Goal: Information Seeking & Learning: Learn about a topic

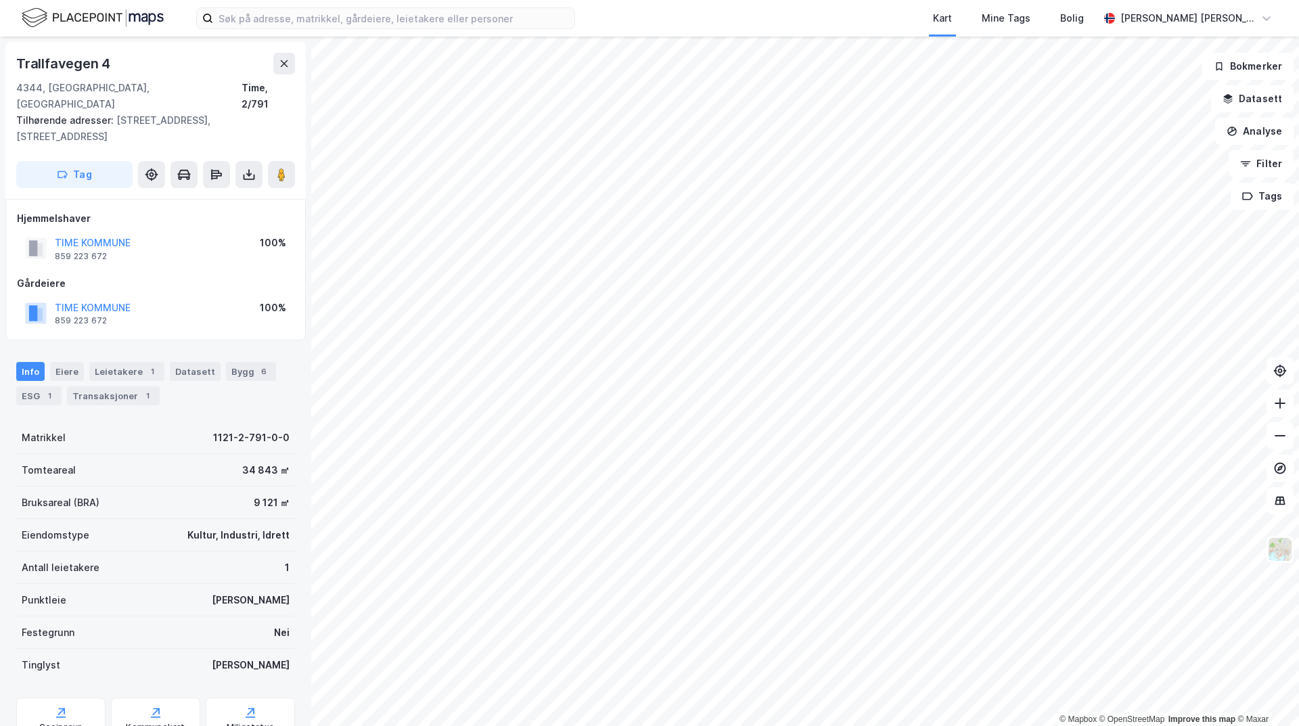
scroll to position [1, 0]
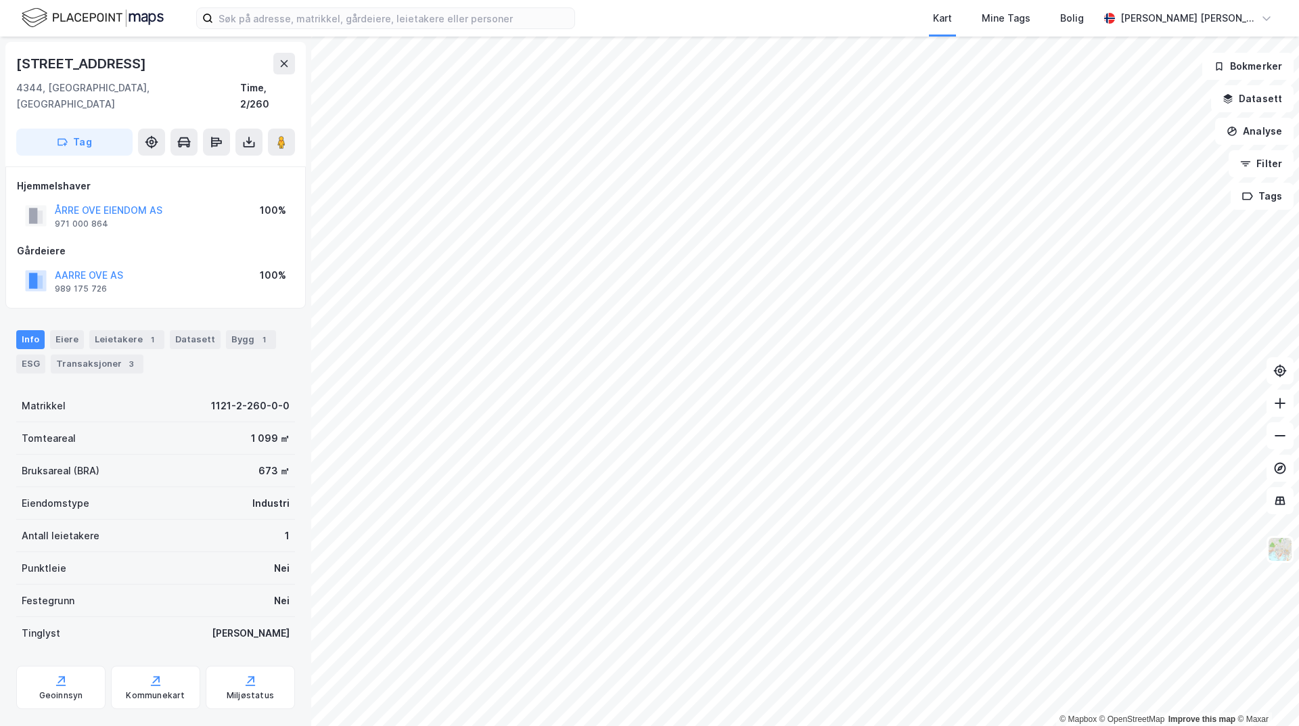
scroll to position [1, 0]
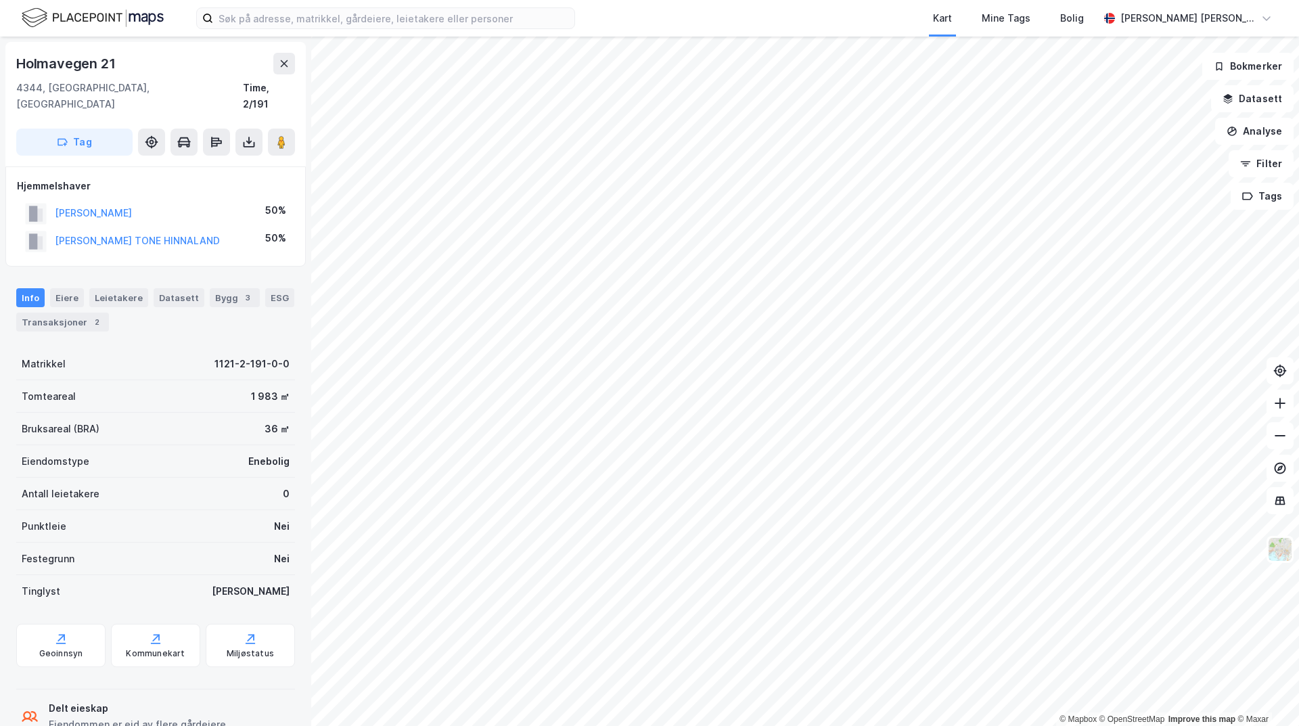
scroll to position [1, 0]
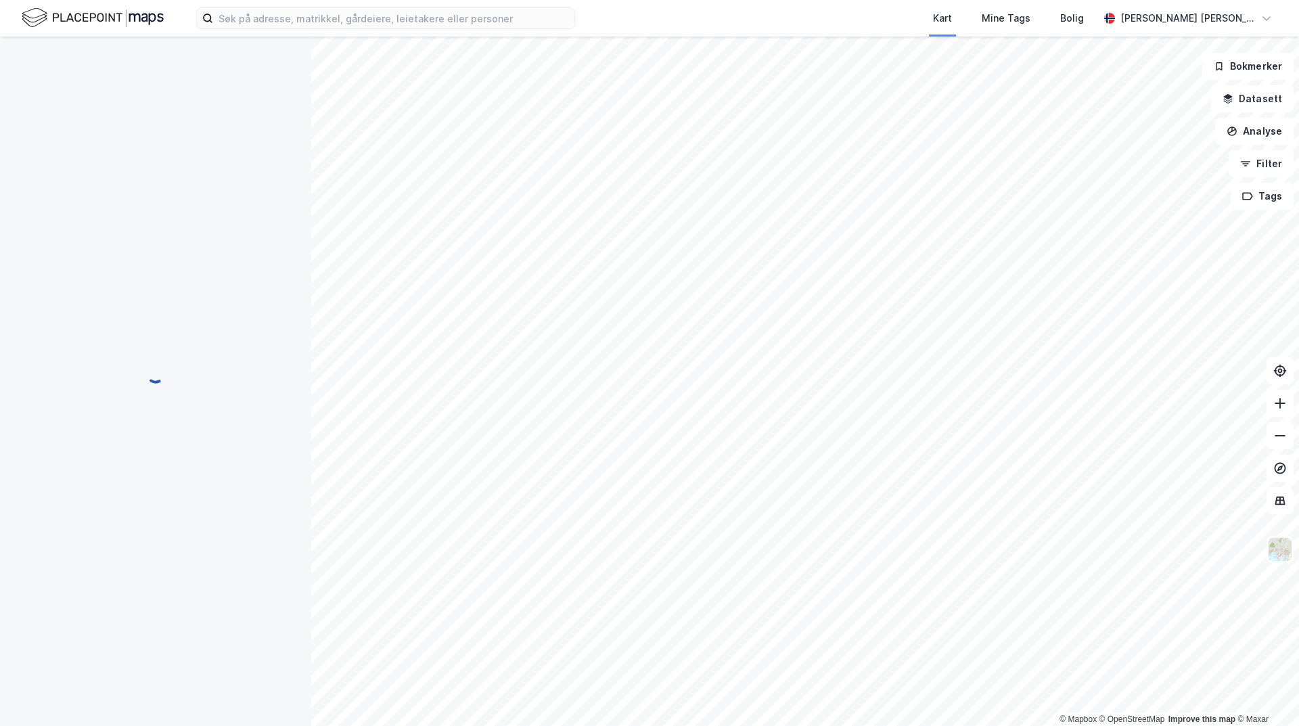
scroll to position [1, 0]
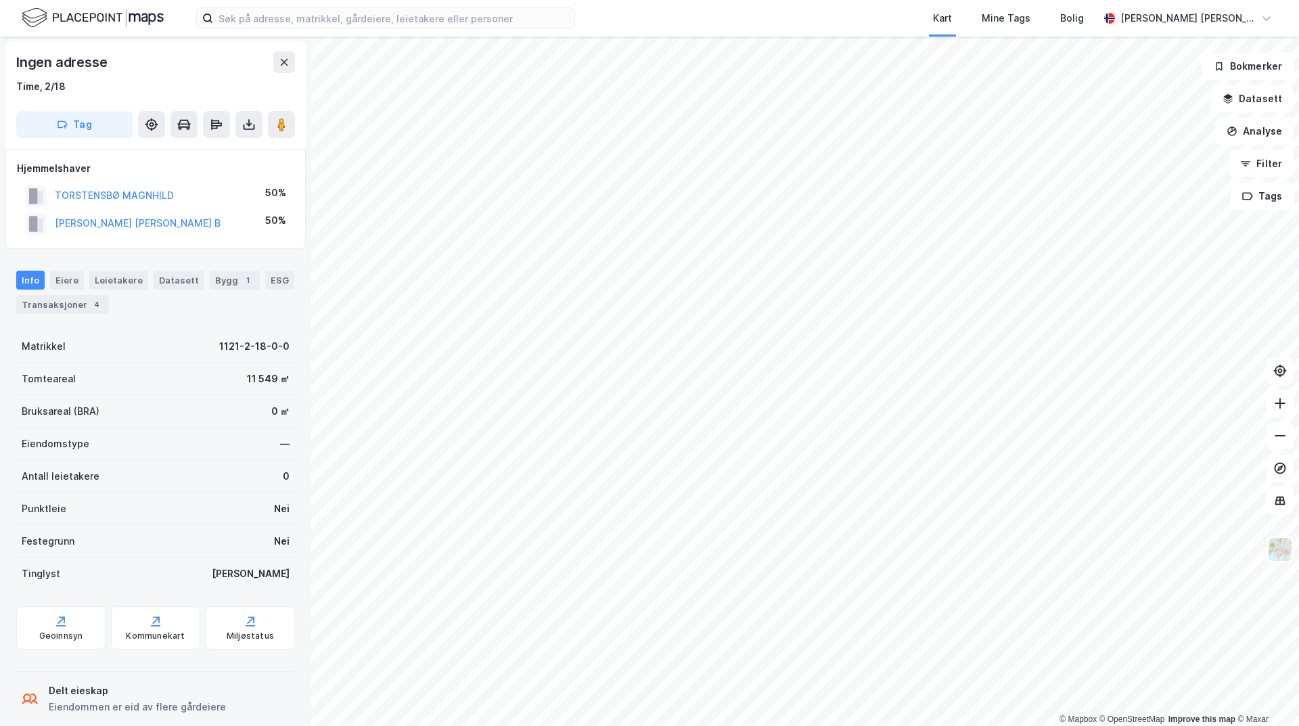
scroll to position [1, 0]
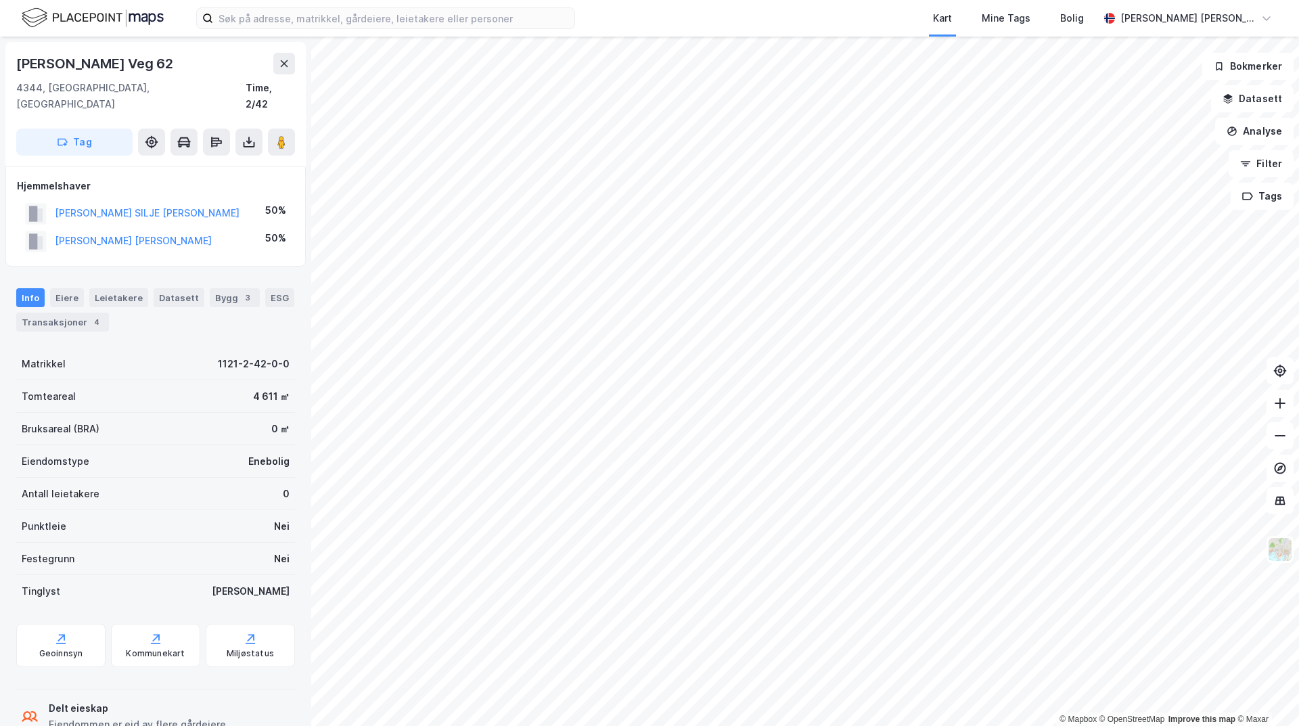
scroll to position [1, 0]
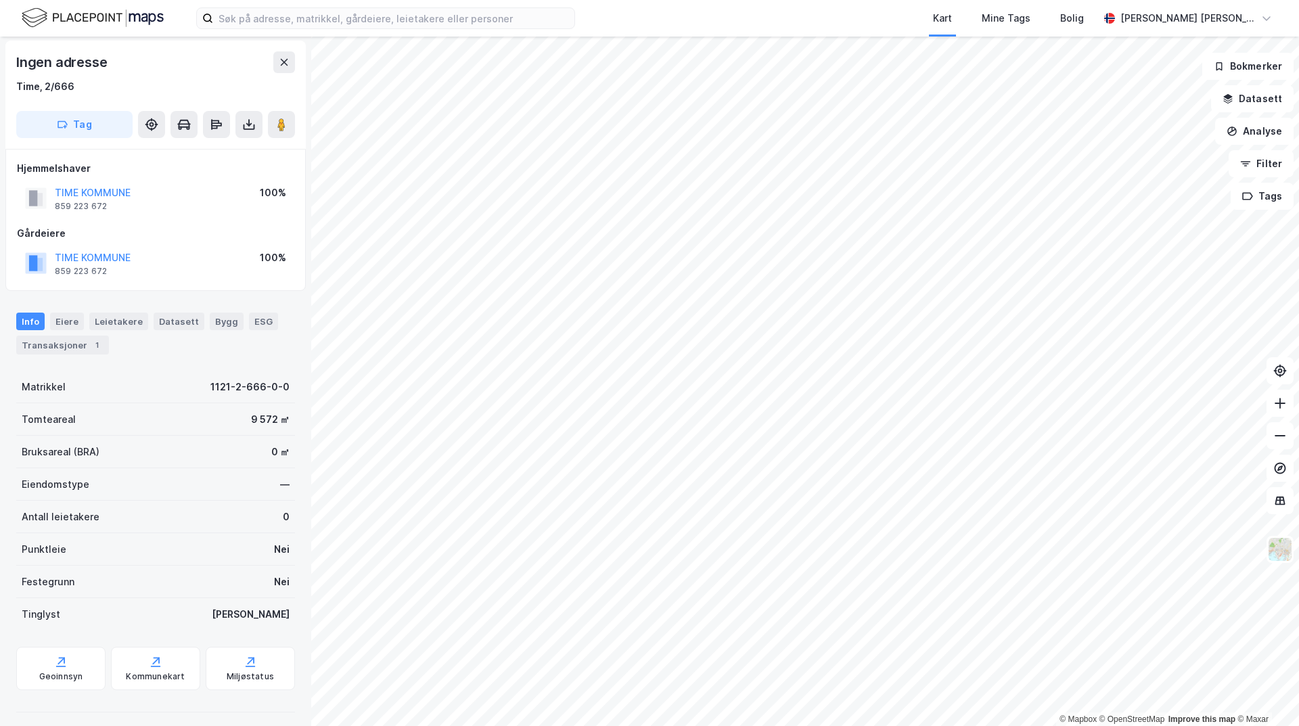
scroll to position [1, 0]
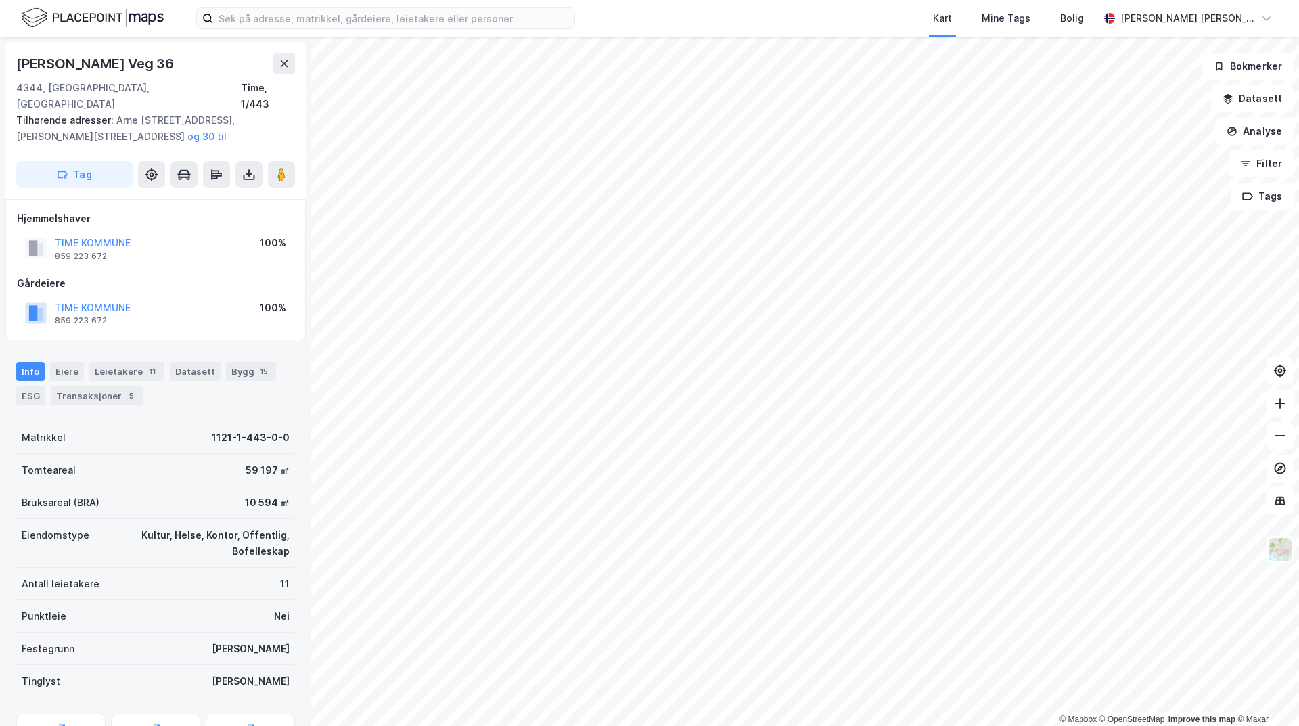
scroll to position [1, 0]
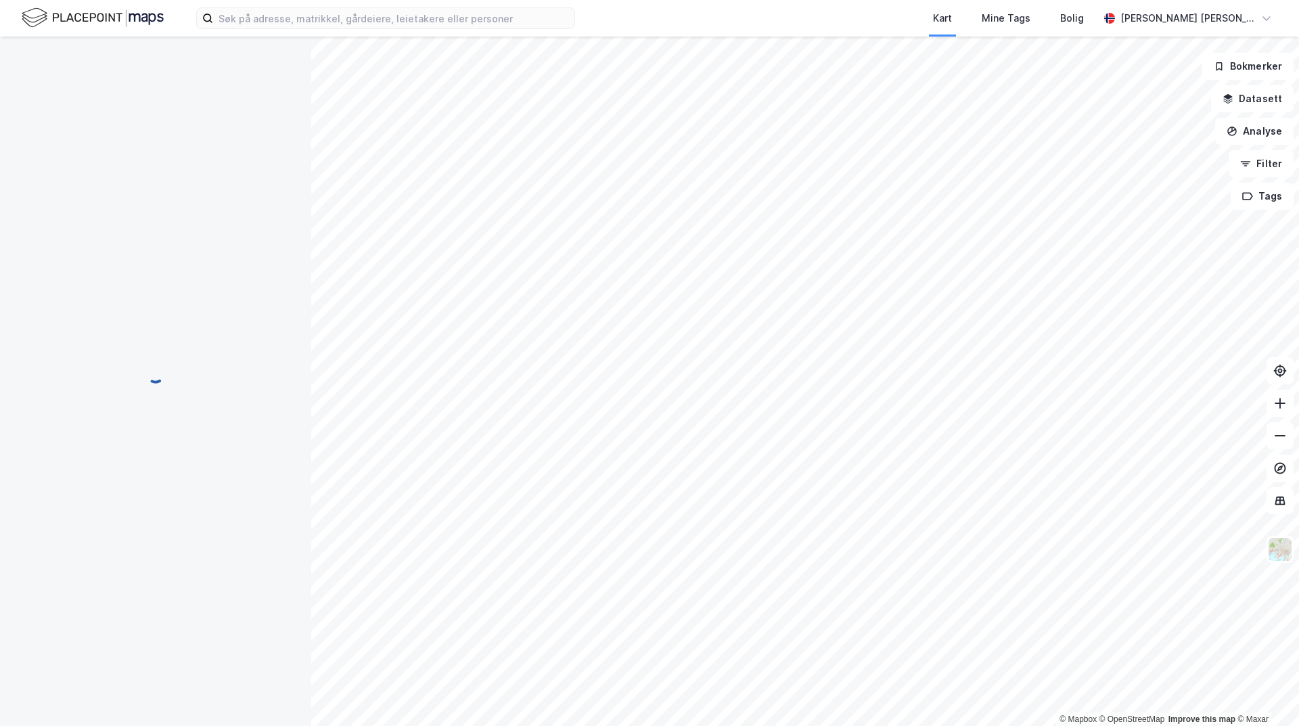
scroll to position [1, 0]
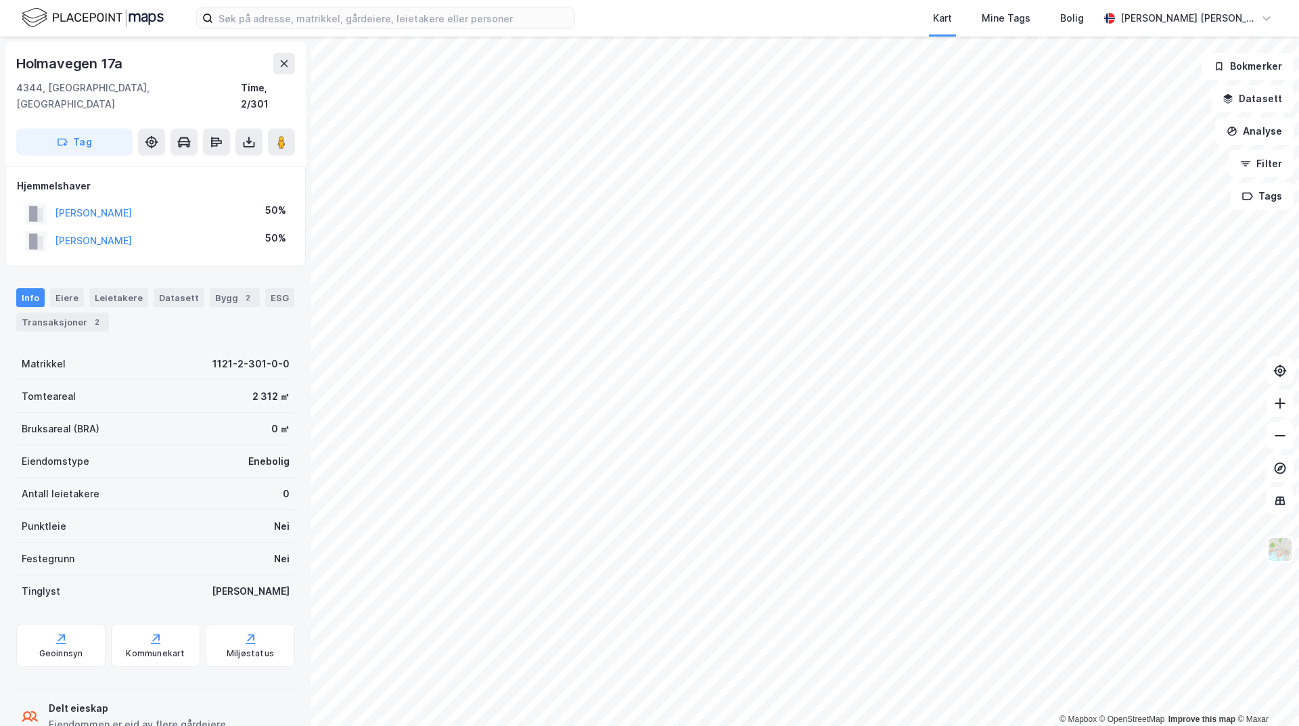
scroll to position [1, 0]
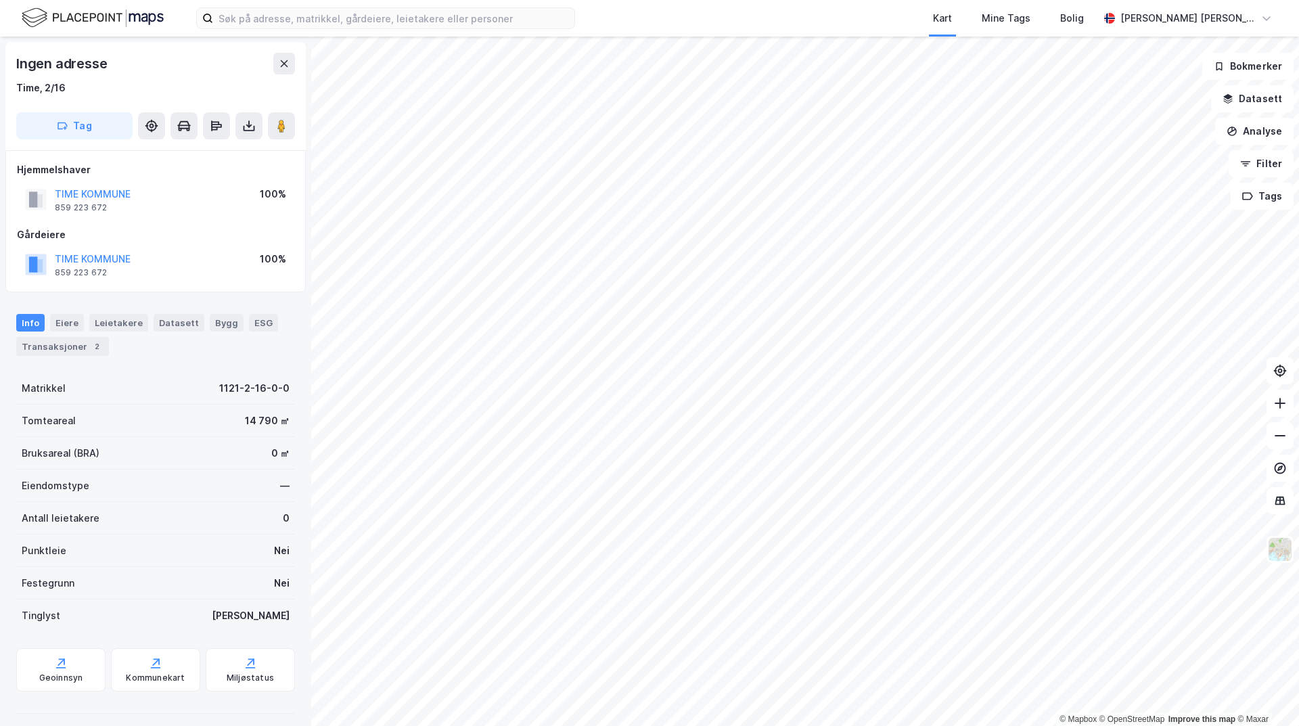
scroll to position [1, 0]
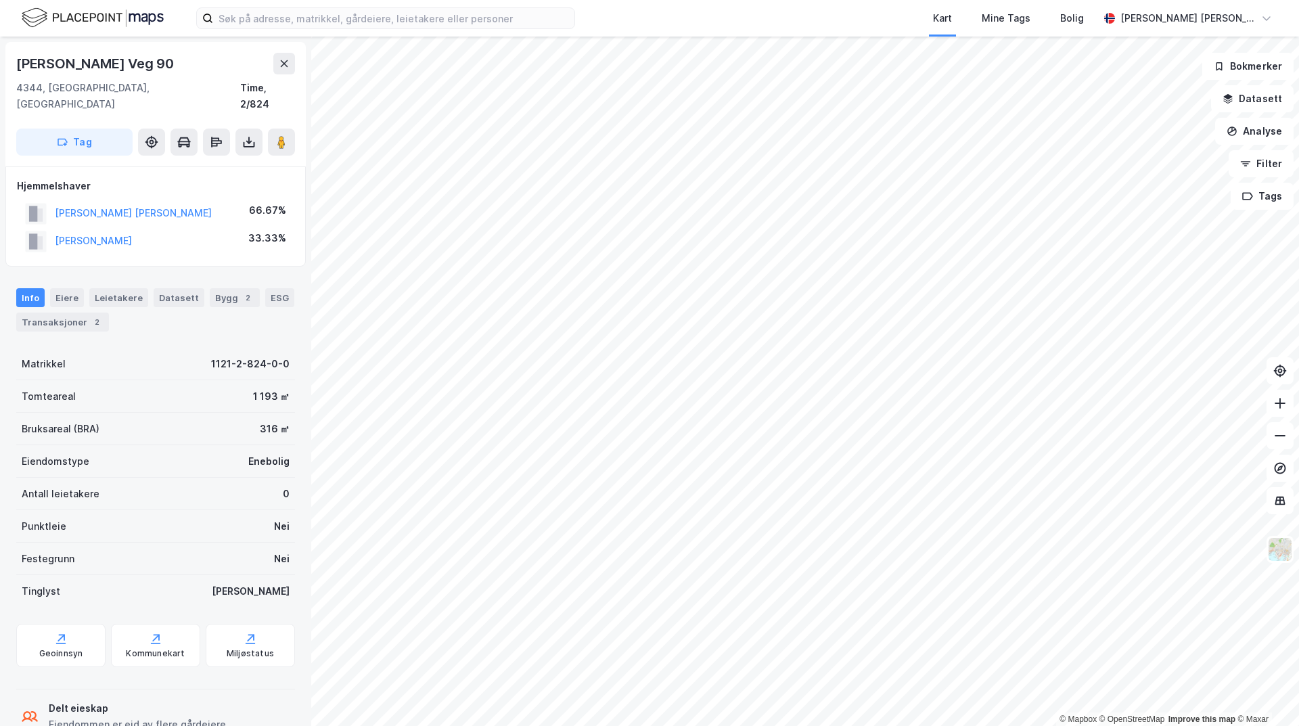
scroll to position [1, 0]
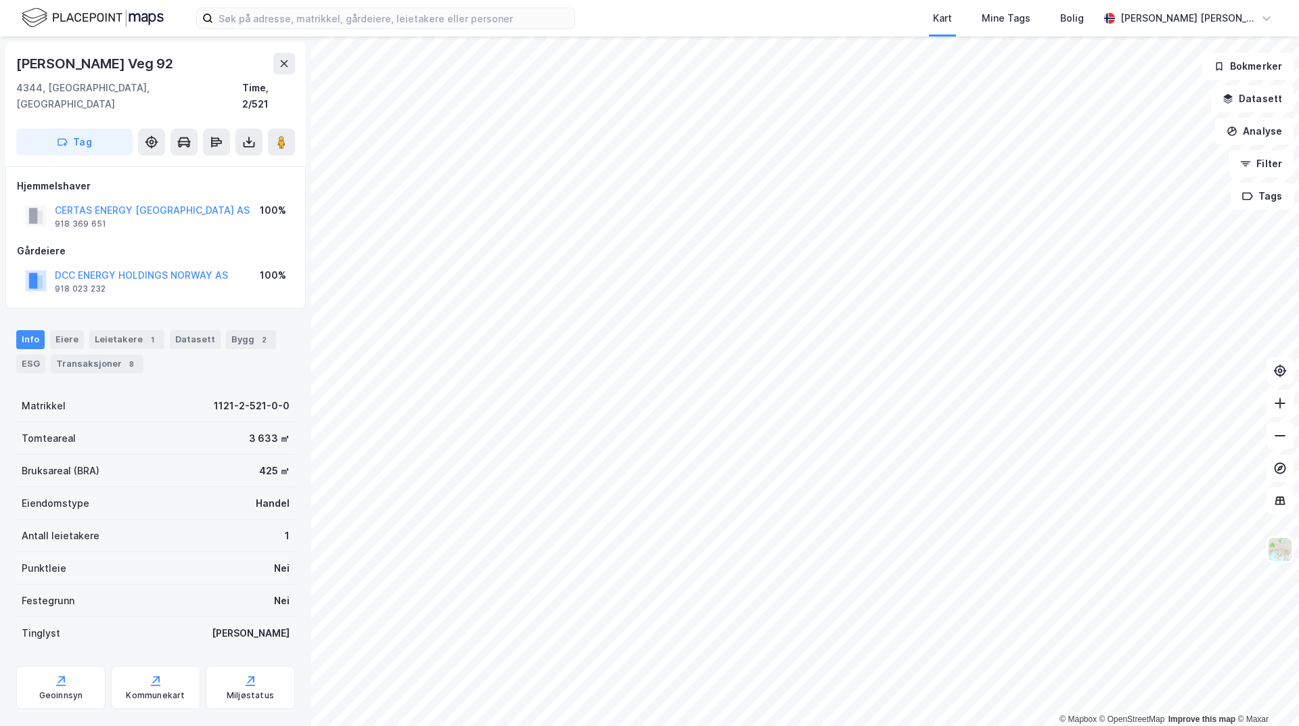
scroll to position [1, 0]
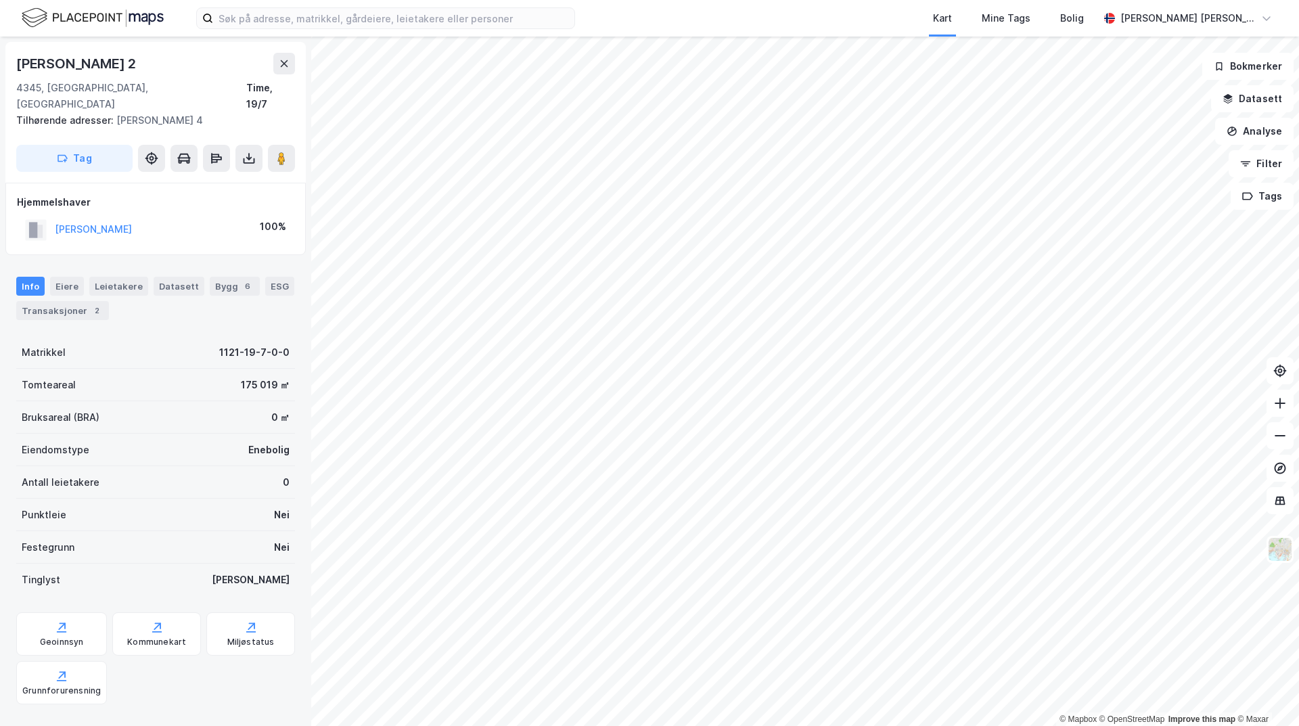
scroll to position [1, 0]
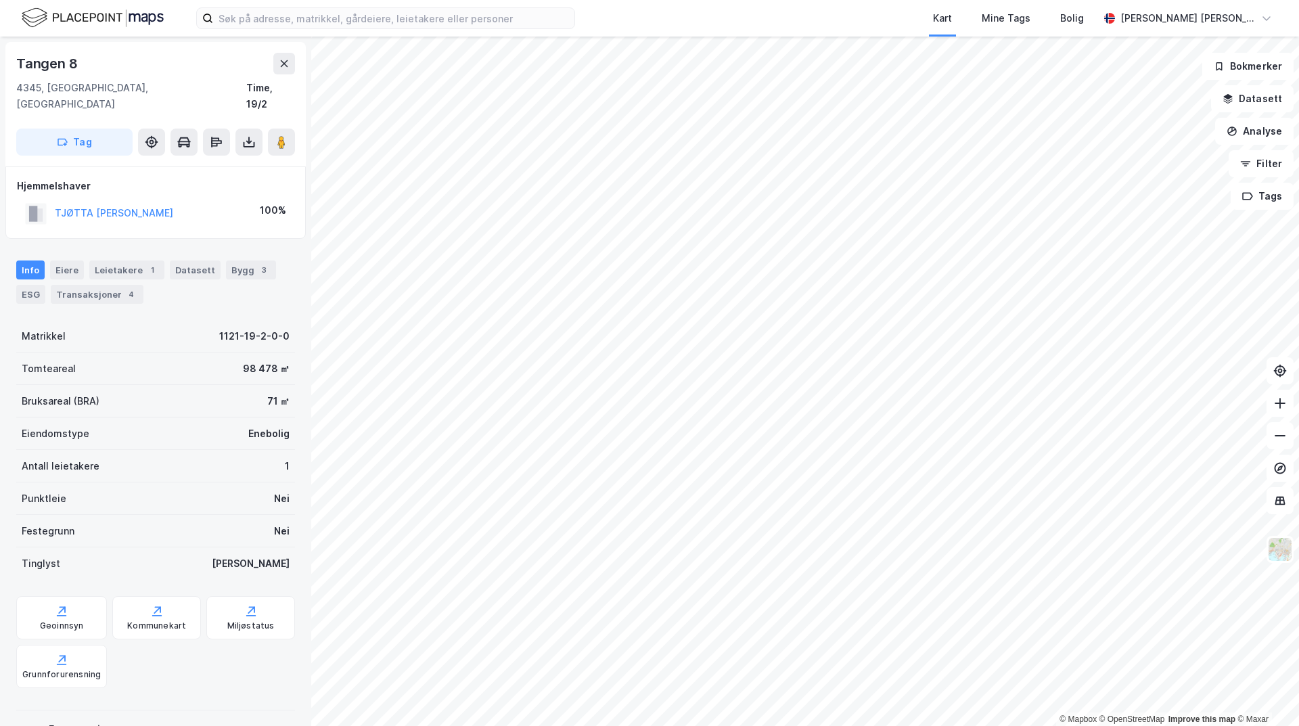
scroll to position [1, 0]
drag, startPoint x: 200, startPoint y: 193, endPoint x: 57, endPoint y: 197, distance: 142.8
click at [57, 198] on div "TJØTTA [PERSON_NAME] 100%" at bounding box center [155, 212] width 277 height 28
copy button "TJØTTA [PERSON_NAME]"
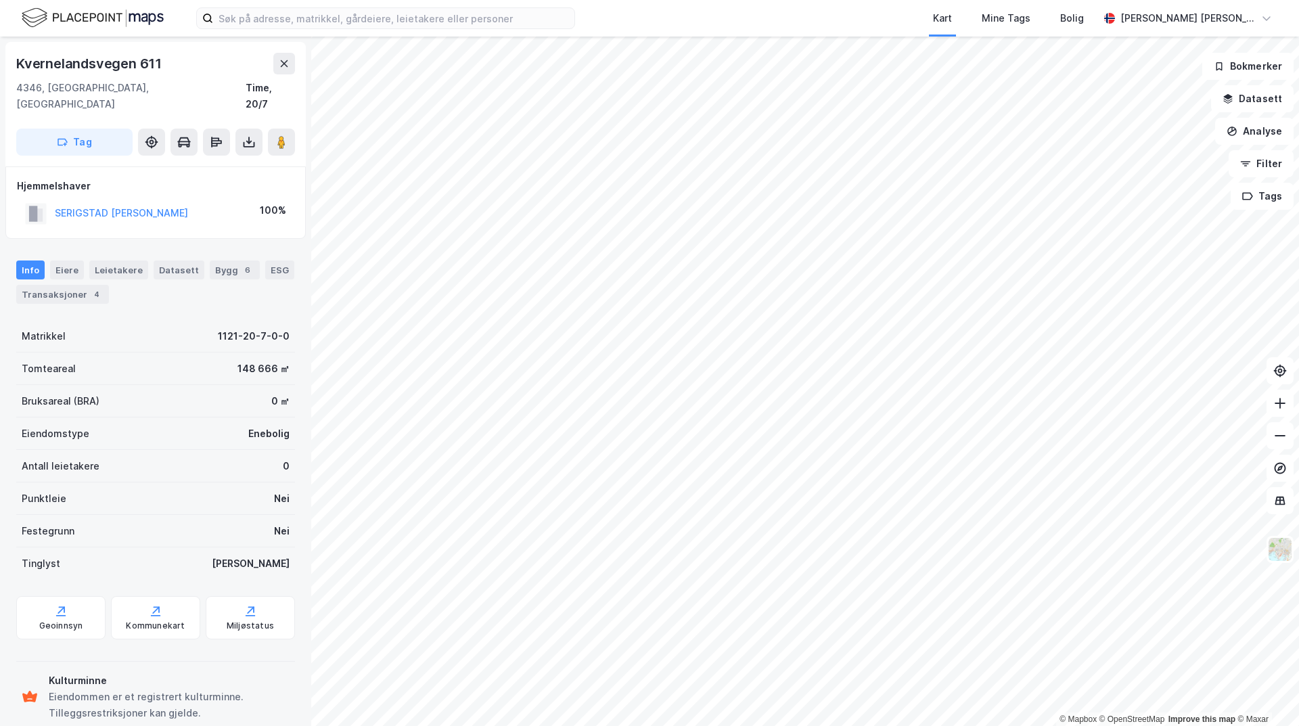
scroll to position [1, 0]
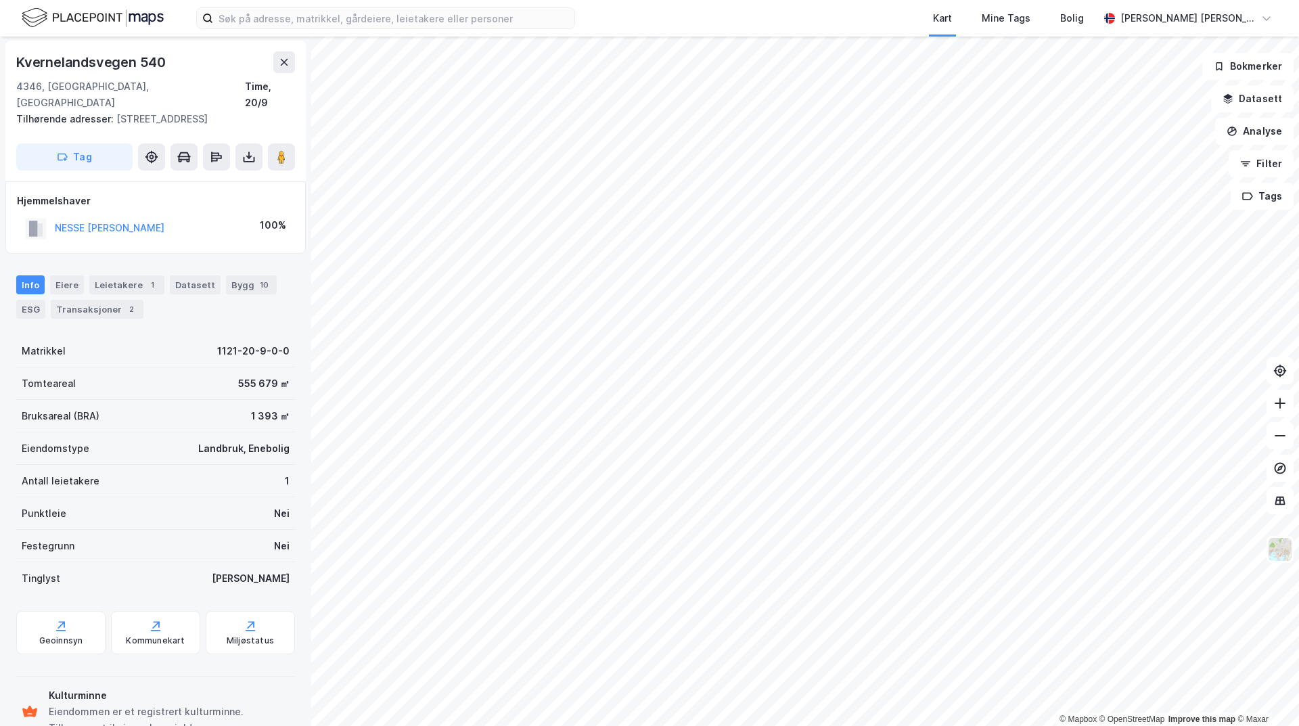
scroll to position [1, 0]
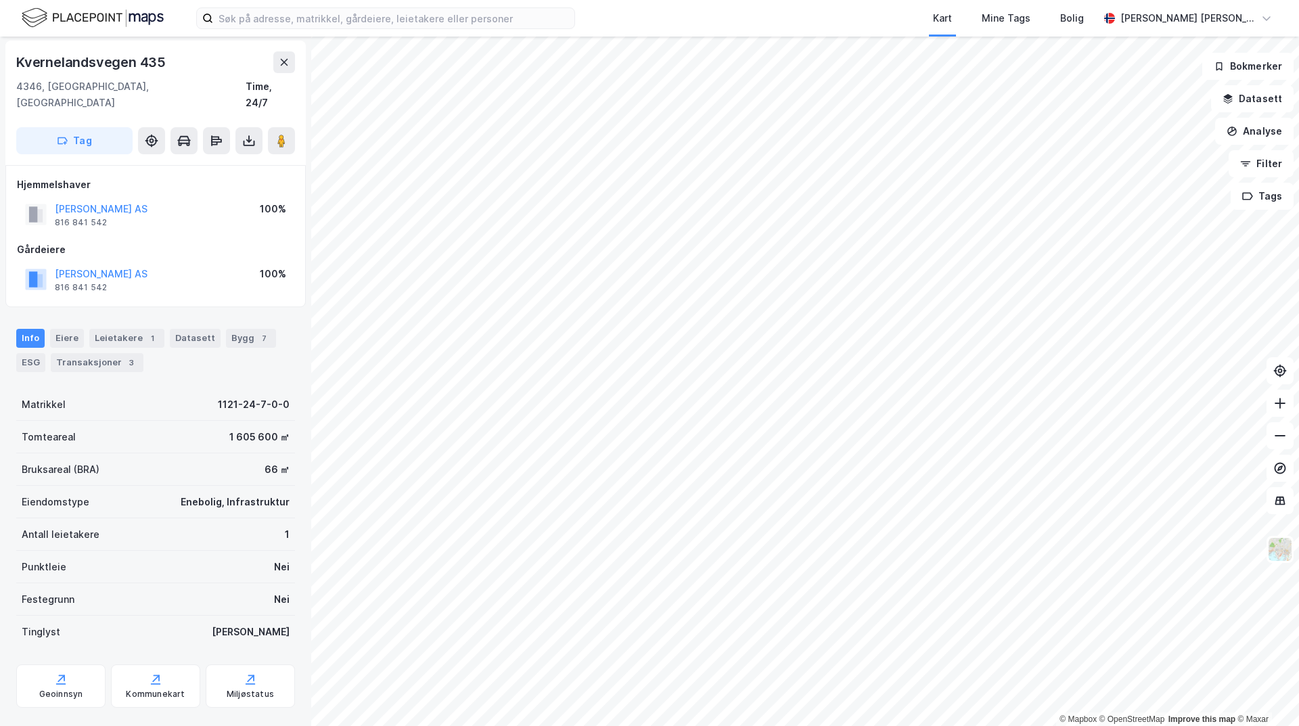
scroll to position [1, 0]
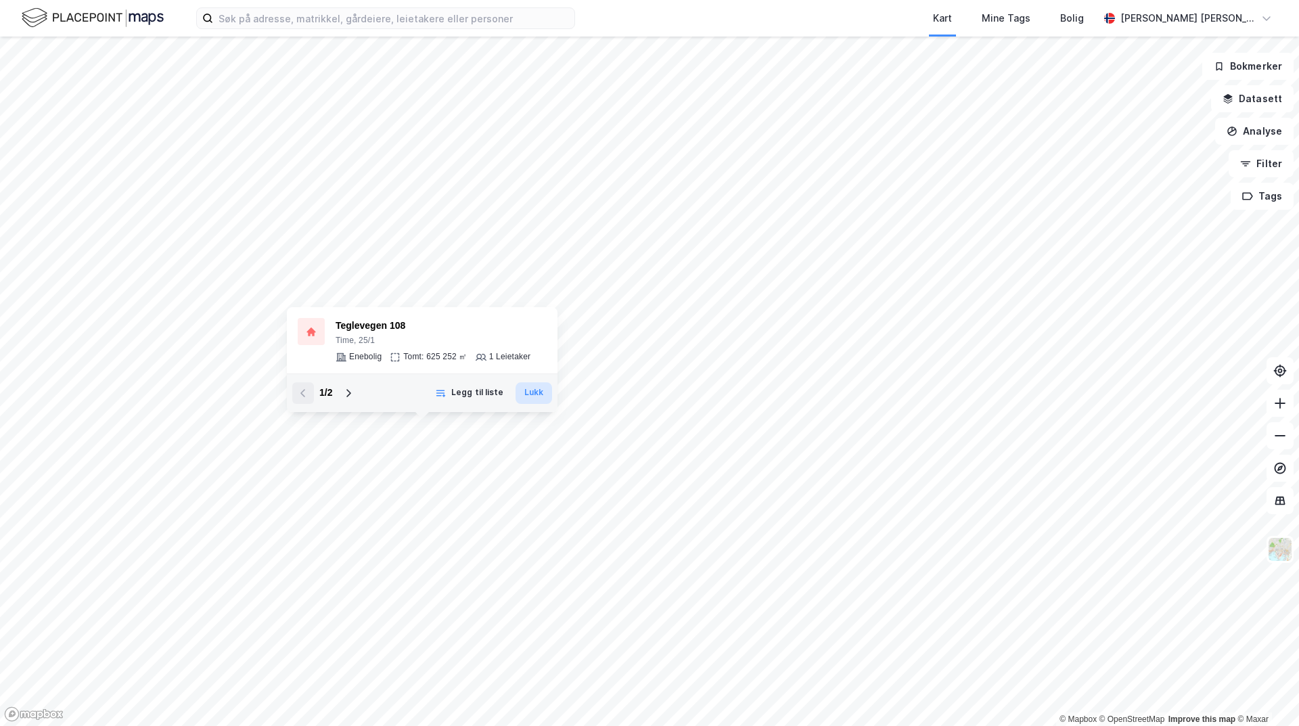
click at [537, 393] on button "Lukk" at bounding box center [533, 393] width 37 height 22
click at [307, 398] on div "1 / 2" at bounding box center [325, 393] width 67 height 22
click at [348, 390] on icon at bounding box center [348, 393] width 11 height 11
click at [530, 387] on button "Lukk" at bounding box center [533, 393] width 37 height 22
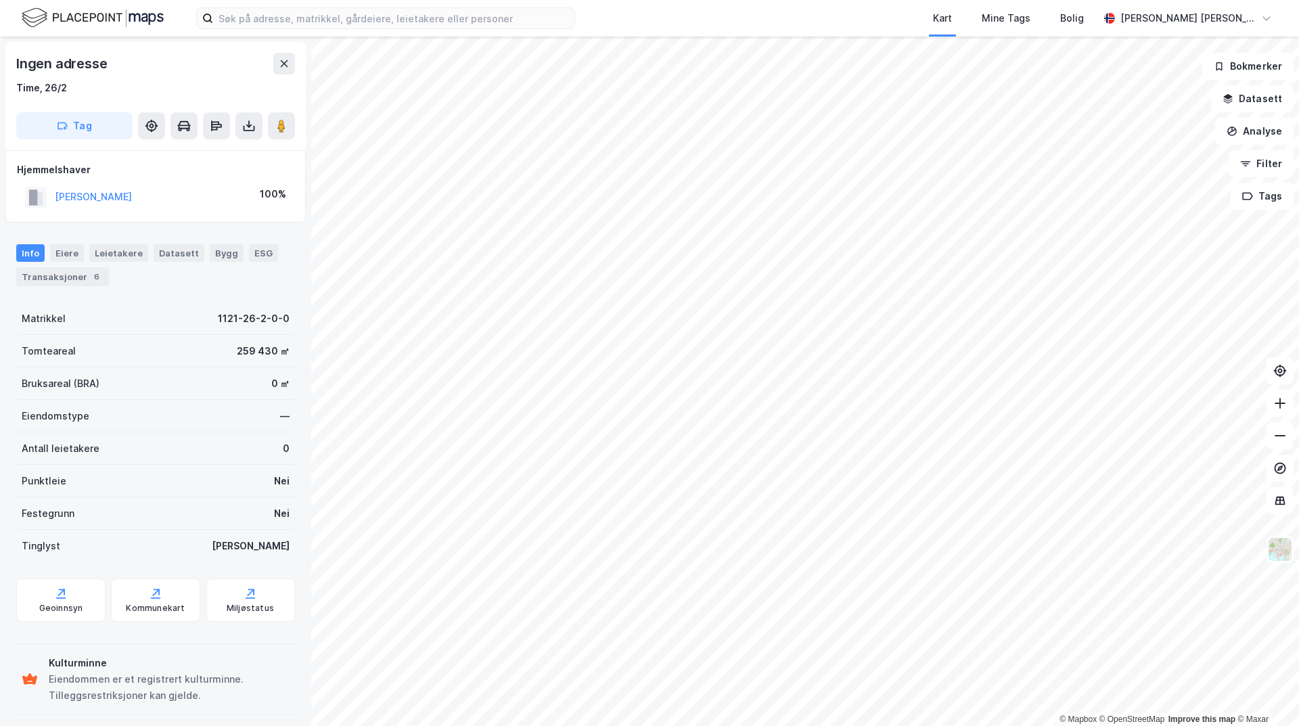
scroll to position [1, 0]
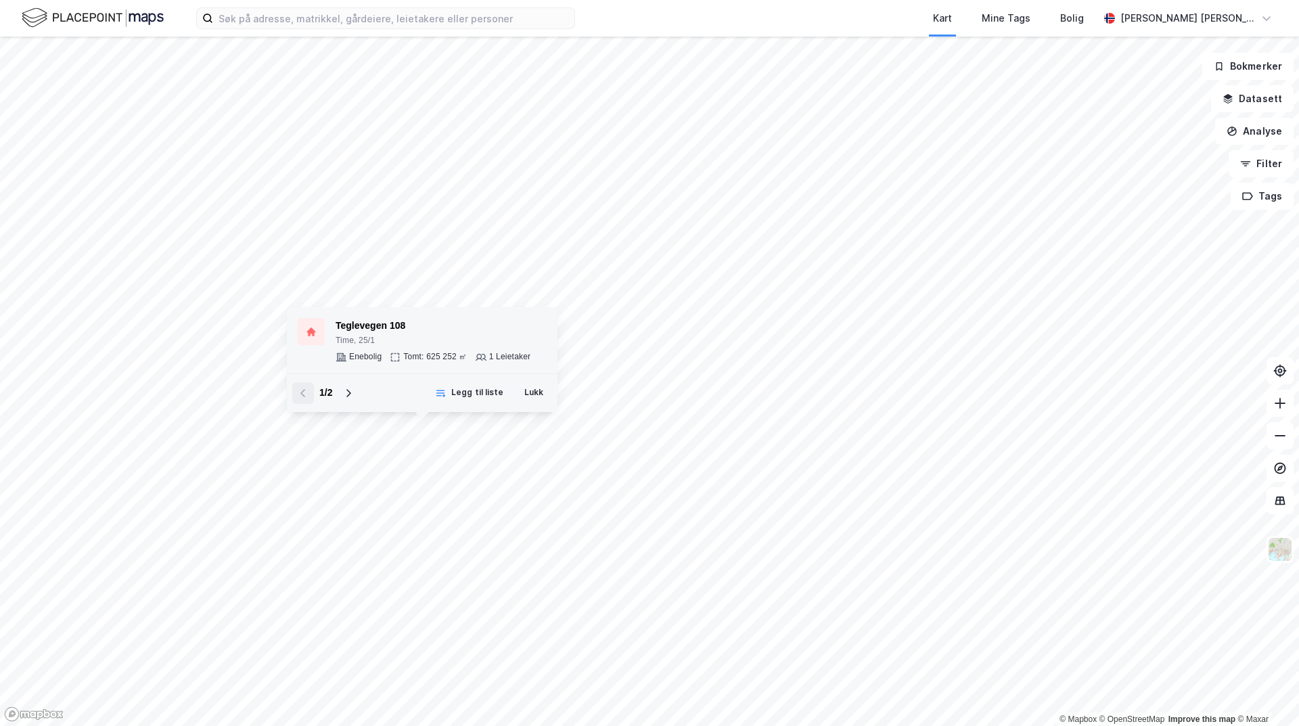
click at [524, 360] on div "1 Leietaker" at bounding box center [510, 357] width 42 height 11
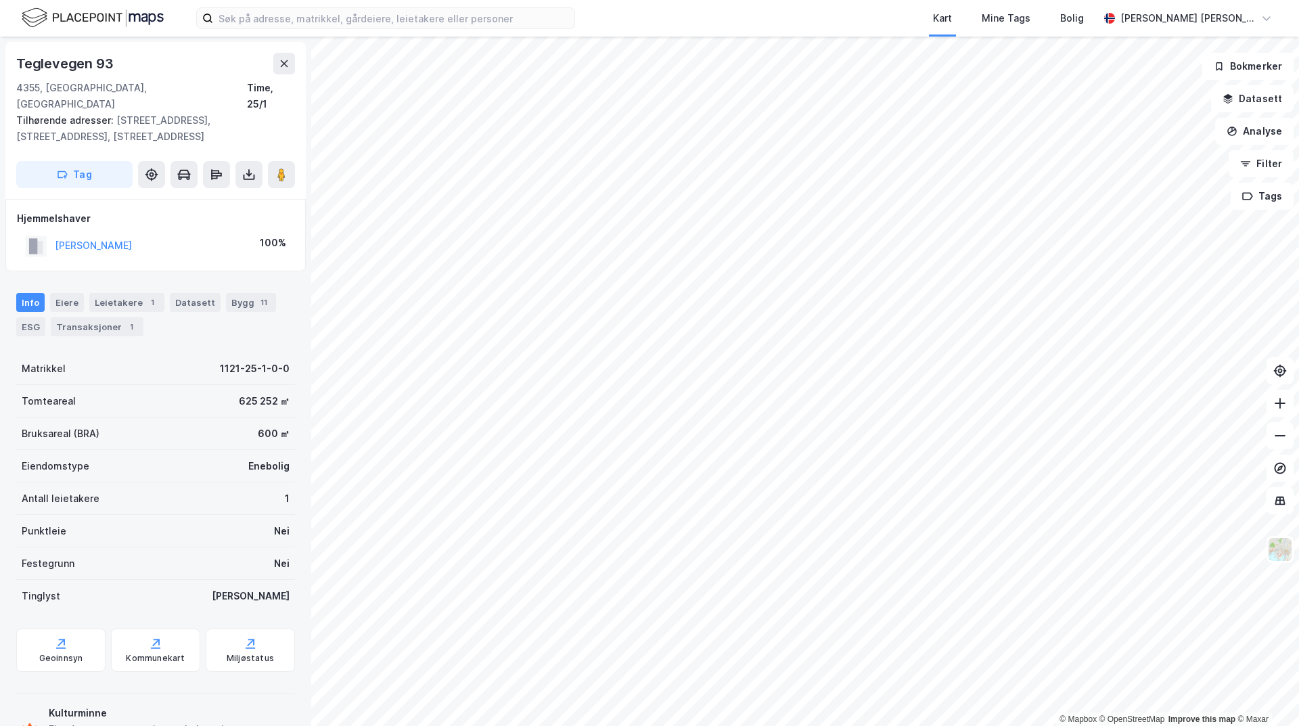
scroll to position [1, 0]
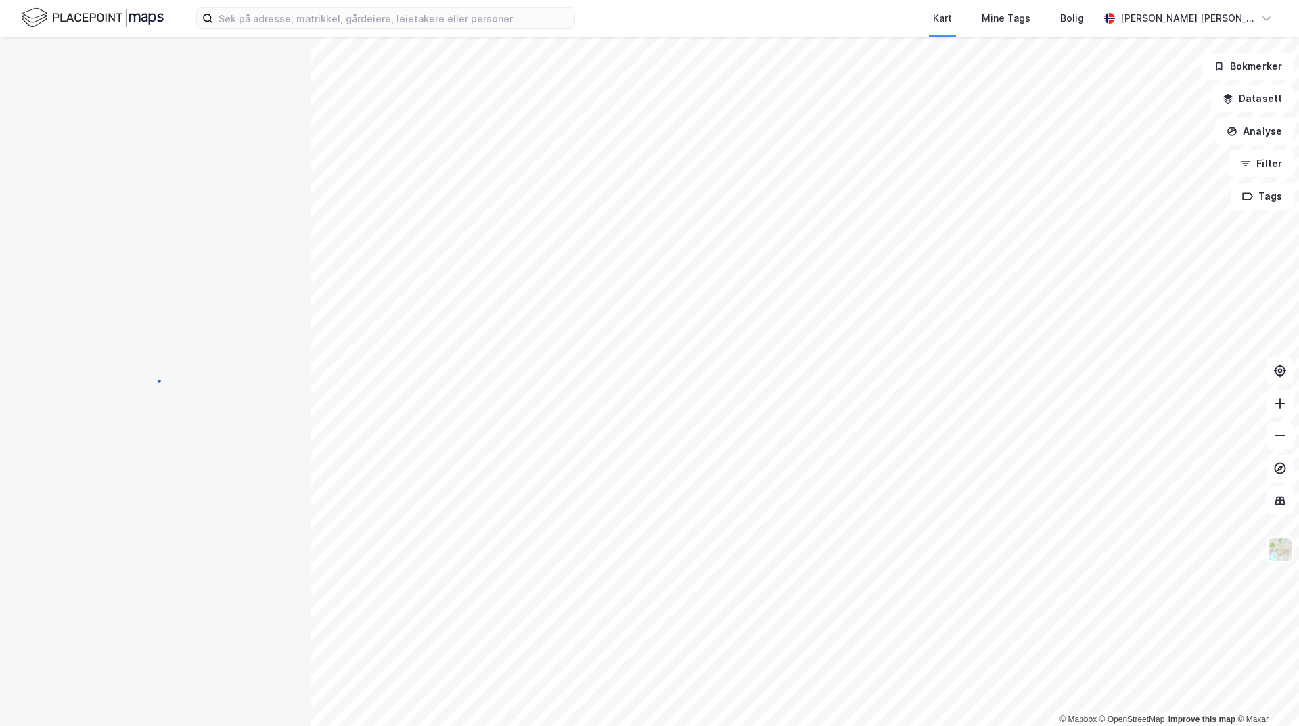
scroll to position [1, 0]
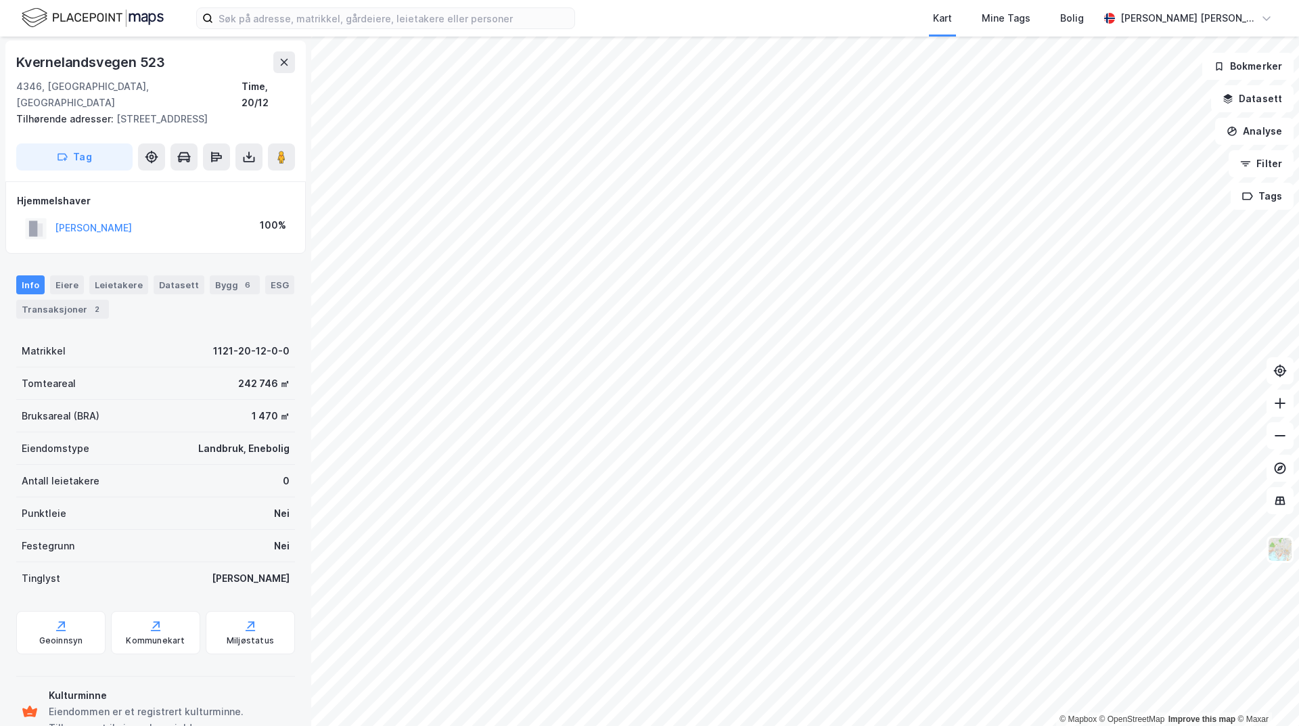
scroll to position [1, 0]
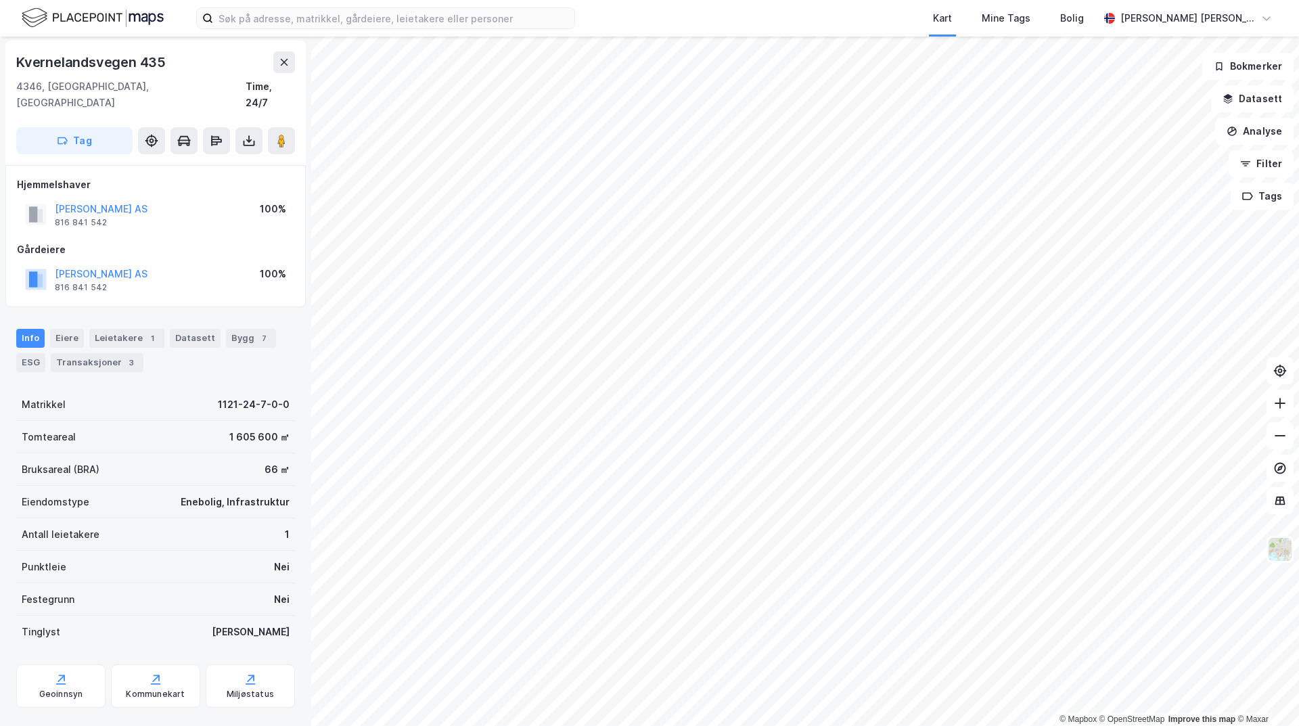
scroll to position [1, 0]
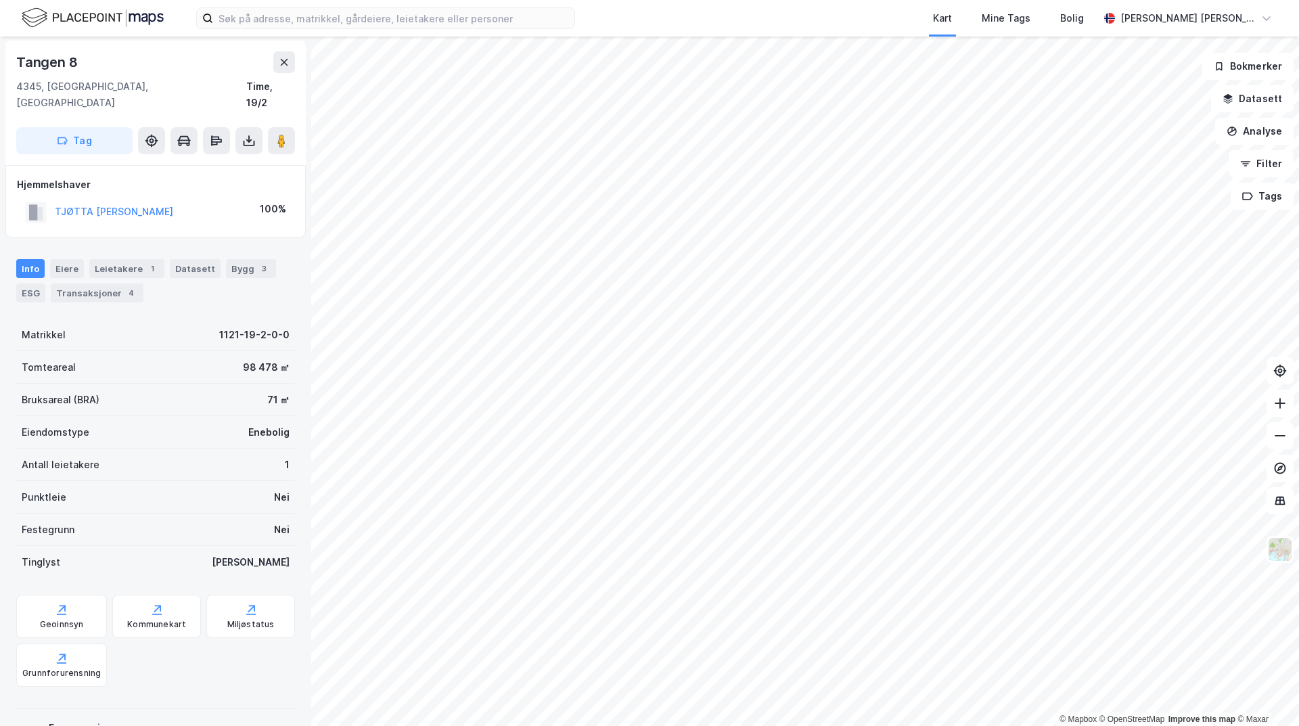
scroll to position [1, 0]
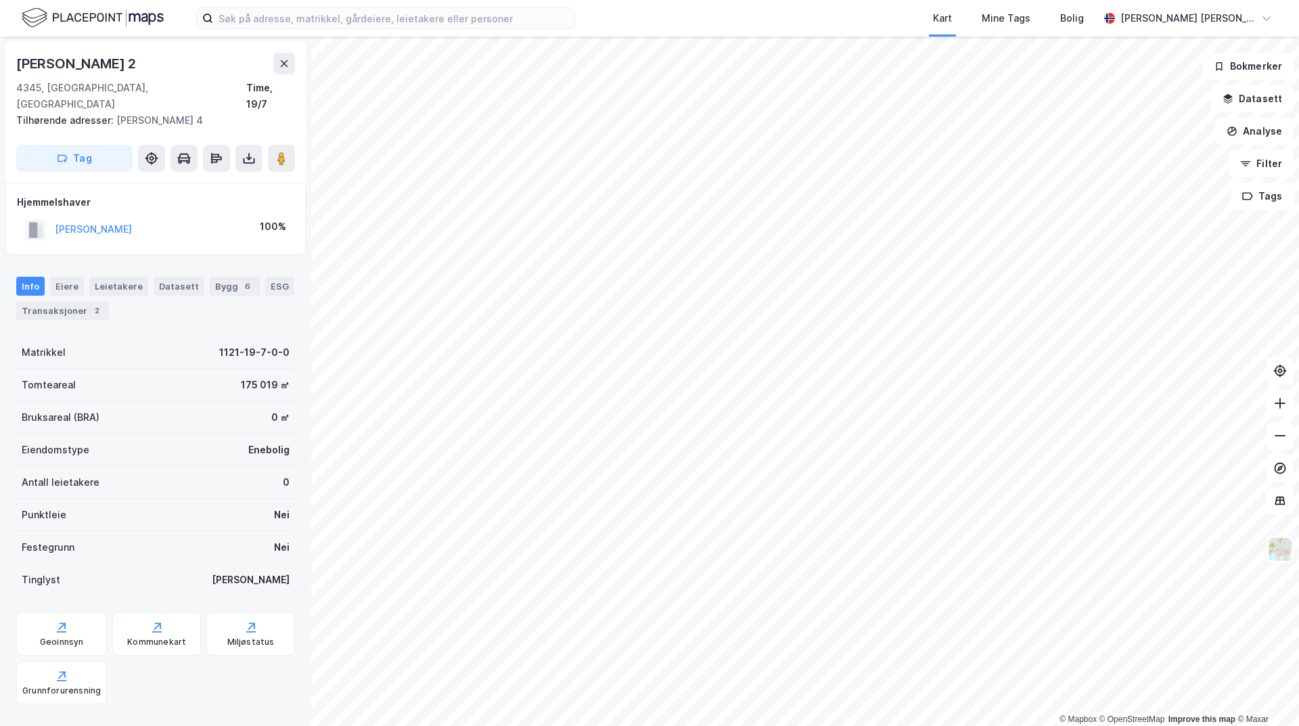
scroll to position [1, 0]
